Goal: Find specific page/section: Find specific page/section

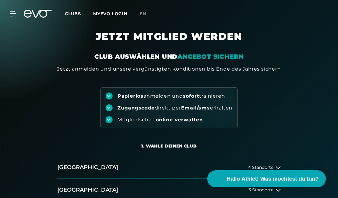
scroll to position [33, 0]
click at [35, 13] on icon at bounding box center [38, 14] width 28 height 8
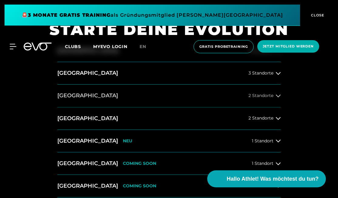
scroll to position [213, 0]
click at [77, 91] on button "[GEOGRAPHIC_DATA] 2 Standorte" at bounding box center [168, 95] width 223 height 22
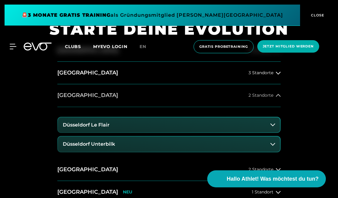
click at [250, 94] on span "2 Standorte" at bounding box center [261, 95] width 25 height 5
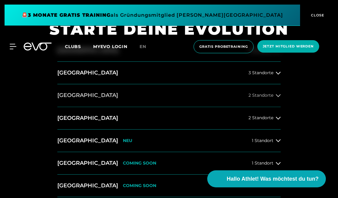
click at [250, 94] on span "2 Standorte" at bounding box center [261, 95] width 25 height 5
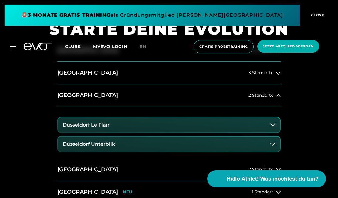
click at [151, 122] on button "Düsseldorf Le Flair" at bounding box center [169, 124] width 222 height 15
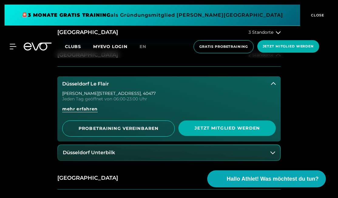
scroll to position [266, 0]
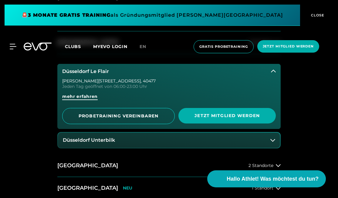
click at [89, 97] on span "mehr erfahren" at bounding box center [80, 96] width 36 height 6
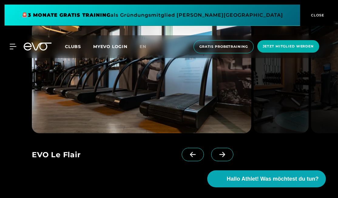
scroll to position [447, 0]
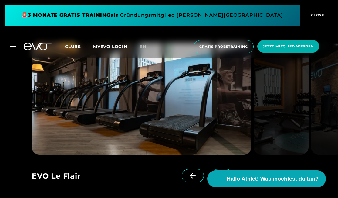
click at [189, 173] on icon at bounding box center [193, 175] width 11 height 5
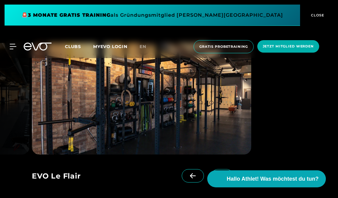
click at [189, 173] on icon at bounding box center [193, 175] width 11 height 5
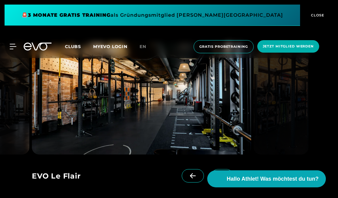
click at [189, 173] on icon at bounding box center [193, 175] width 11 height 5
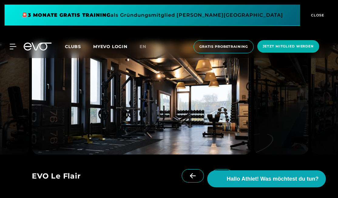
click at [189, 173] on icon at bounding box center [193, 175] width 11 height 5
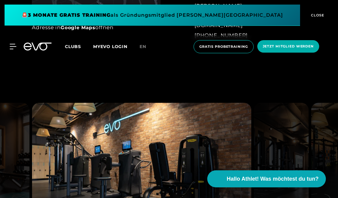
scroll to position [385, 0]
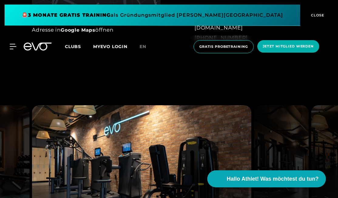
click at [97, 78] on div "EVO Le Flair EVO Le Flair EVO Le Flair EVO Le Flair EVO Le Flair EVO Le Flair" at bounding box center [169, 174] width 338 height 207
